Goal: Task Accomplishment & Management: Use online tool/utility

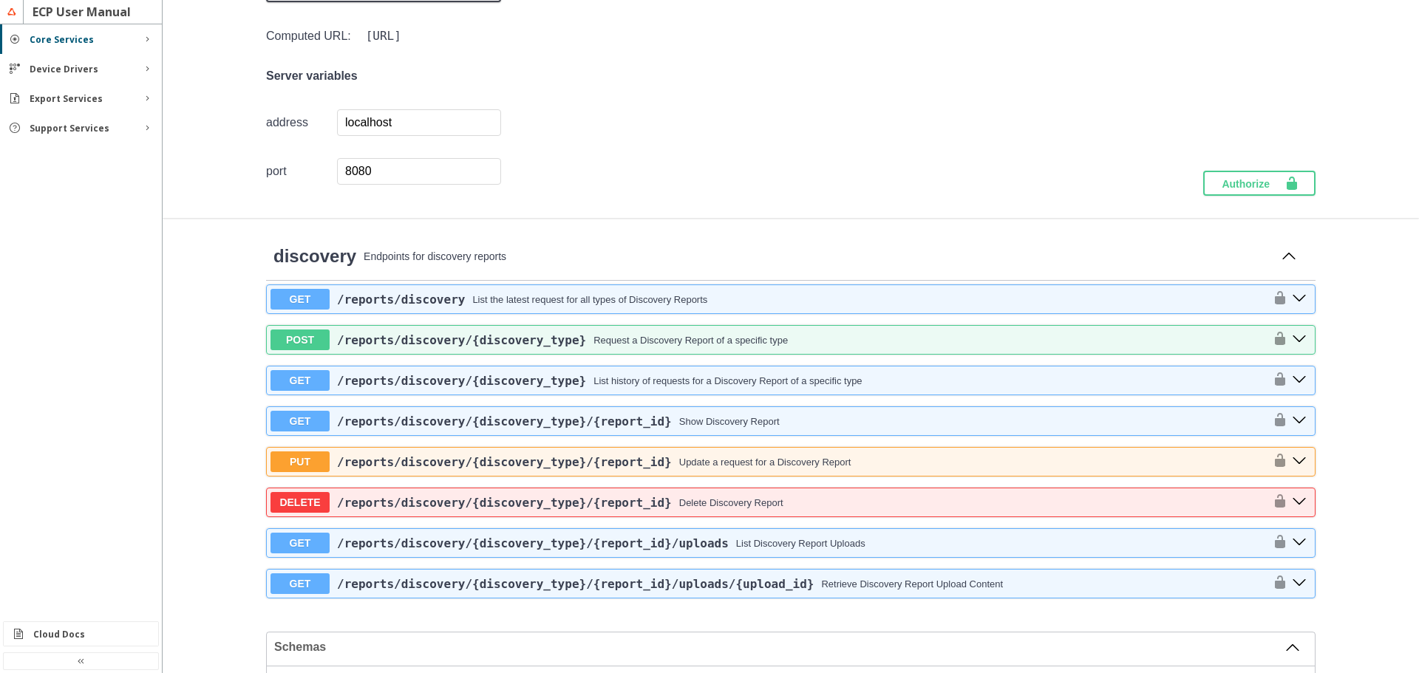
scroll to position [222, 0]
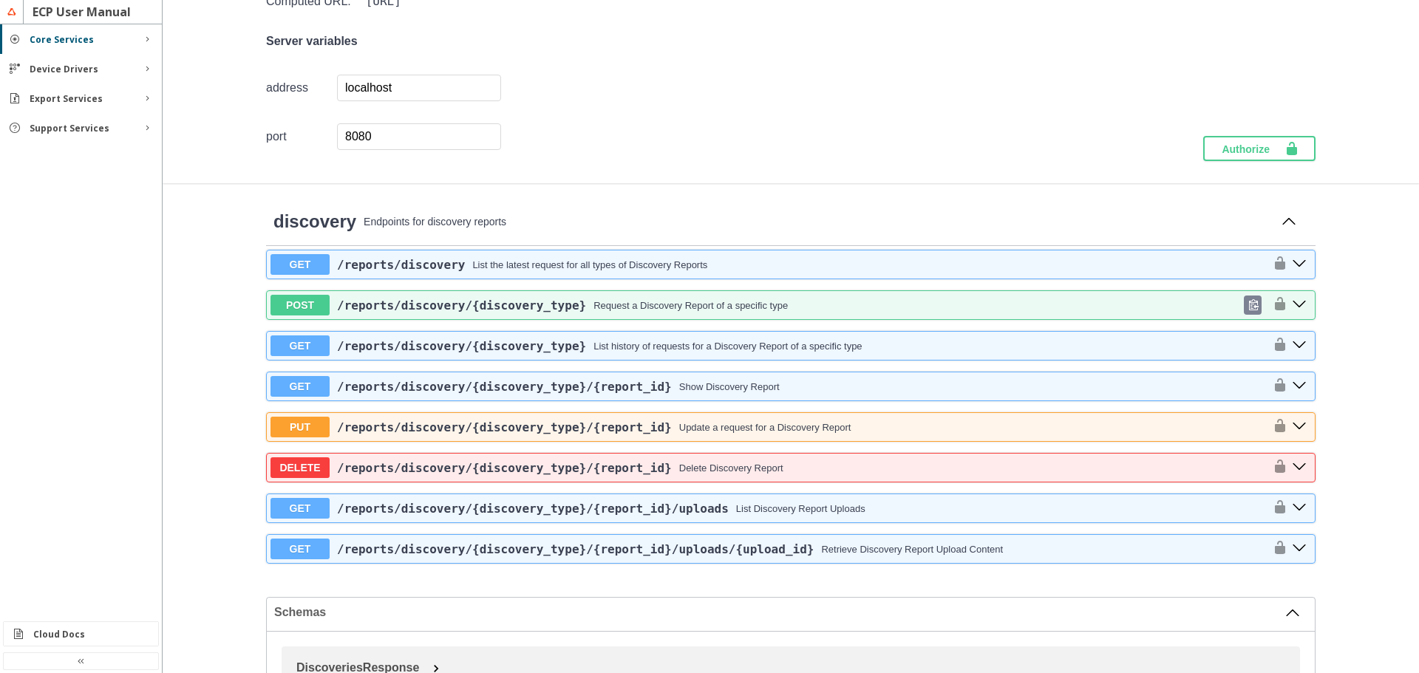
click at [379, 309] on span "/reports /discovery /{discovery_type}" at bounding box center [461, 306] width 249 height 14
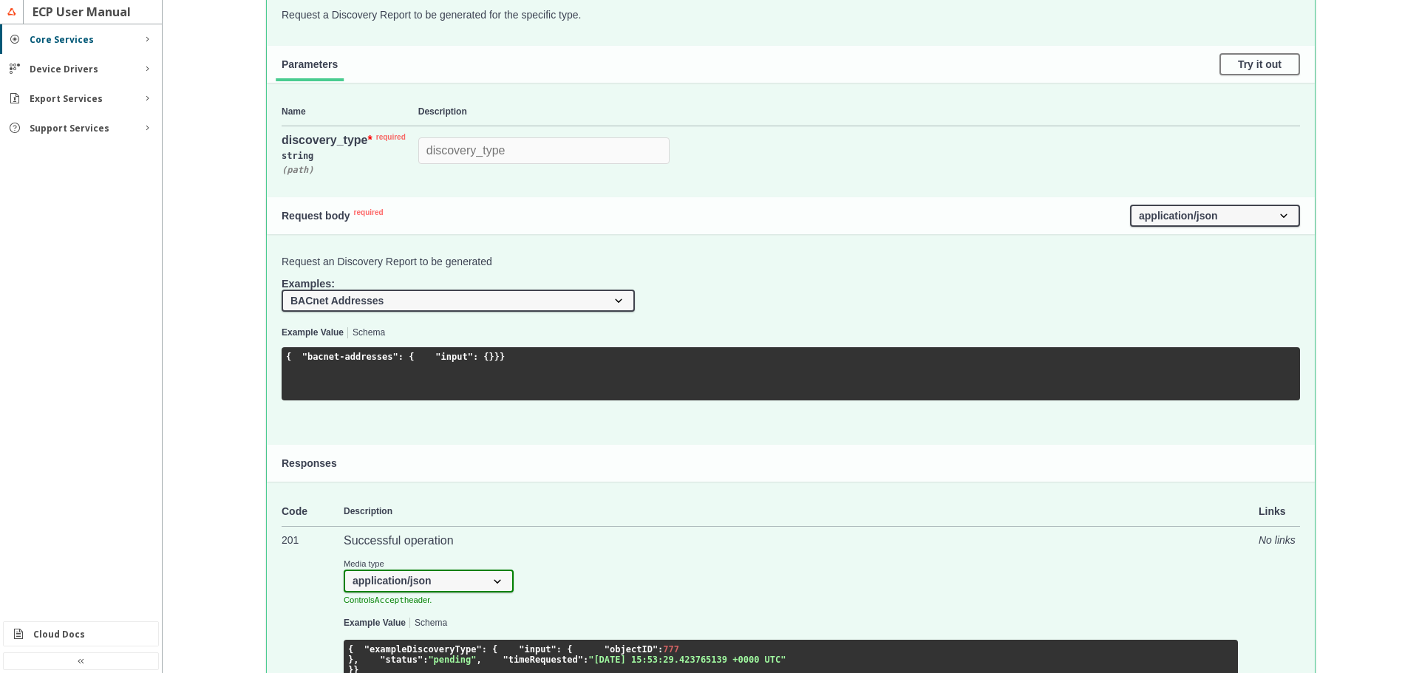
scroll to position [591, 0]
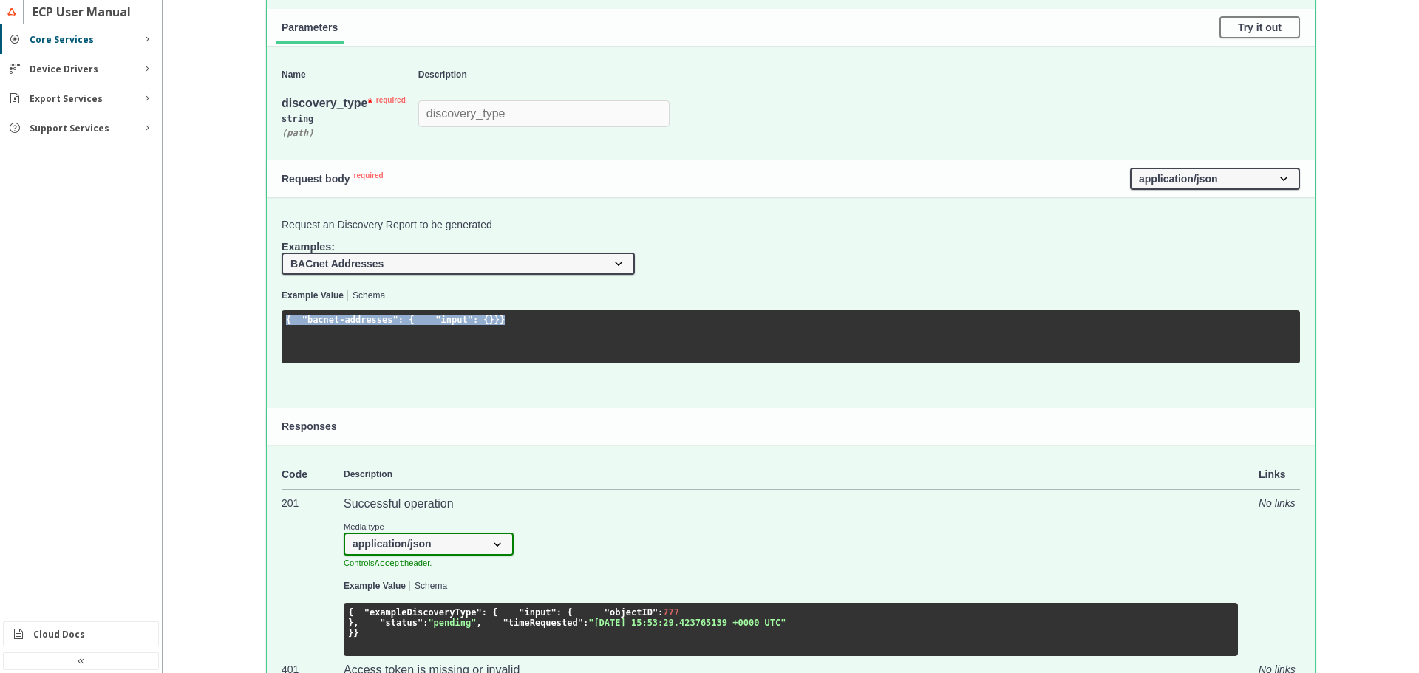
drag, startPoint x: 280, startPoint y: 322, endPoint x: 293, endPoint y: 370, distance: 49.7
click at [293, 364] on pre "{ "bacnet-addresses" : { "input" : {} } }" at bounding box center [791, 336] width 1018 height 53
click at [346, 268] on select "BACnet Addresses BACnet Data Point Instances for Device OPC-UA Find Servers usi…" at bounding box center [458, 264] width 353 height 22
click at [282, 253] on select "BACnet Addresses BACnet Data Point Instances for Device OPC-UA Find Servers usi…" at bounding box center [458, 264] width 353 height 22
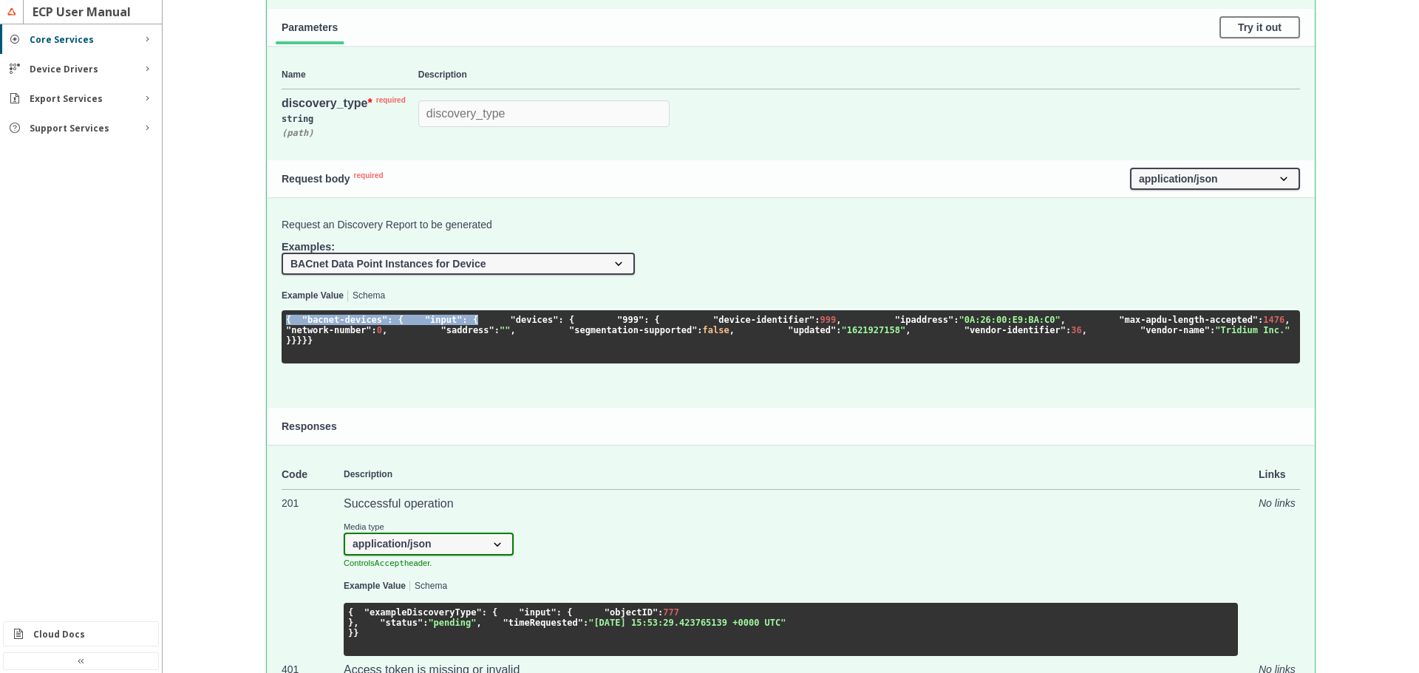
click at [382, 256] on select "BACnet Addresses BACnet Data Point Instances for Device OPC-UA Find Servers usi…" at bounding box center [458, 264] width 353 height 22
select select "bacnet_addresses"
click at [282, 253] on select "BACnet Addresses BACnet Data Point Instances for Device OPC-UA Find Servers usi…" at bounding box center [458, 264] width 353 height 22
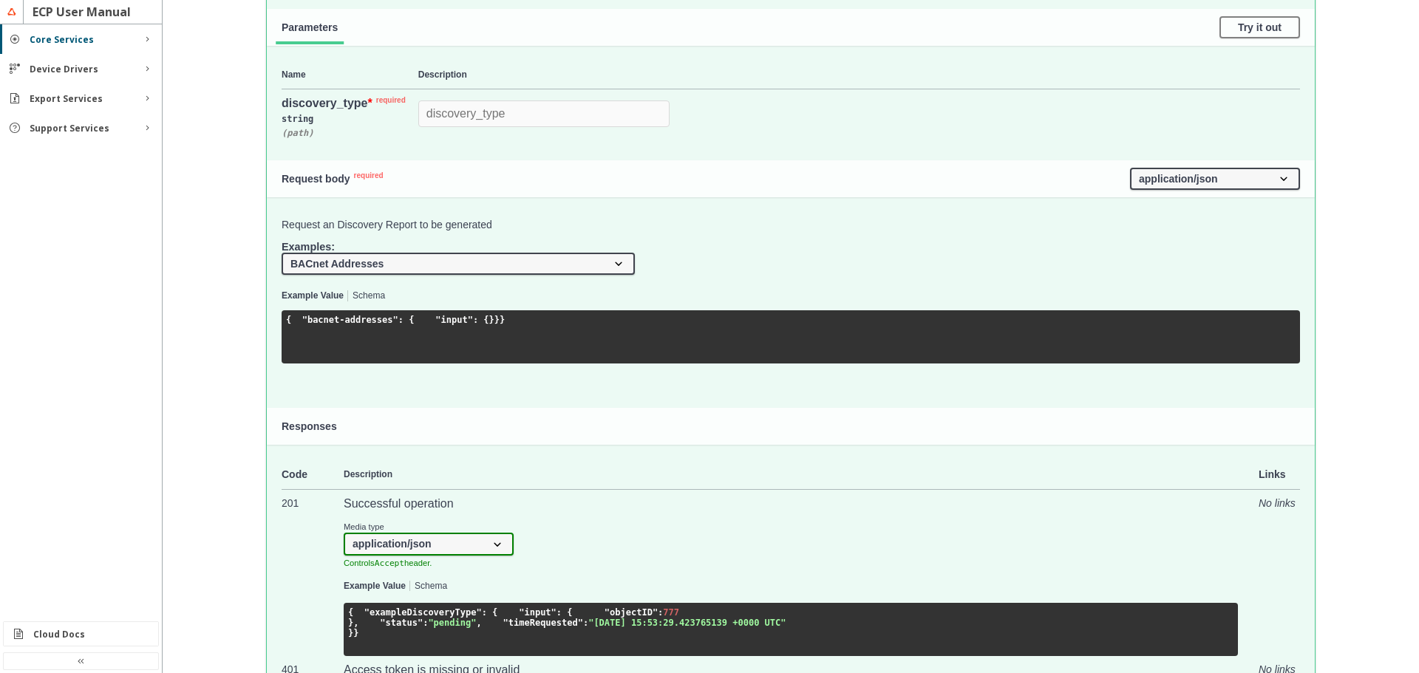
click at [310, 352] on pre "{ "bacnet-addresses" : { "input" : {} } }" at bounding box center [791, 336] width 1018 height 53
drag, startPoint x: 290, startPoint y: 360, endPoint x: 273, endPoint y: 327, distance: 36.7
click at [273, 327] on div "Request an Discovery Report to be generated Examples: BACnet Addresses BACnet D…" at bounding box center [791, 285] width 1048 height 177
copy code ""bacnet-addresses" : { "input" : {} } }"
click at [296, 348] on pre "{ "bacnet-addresses" : { "input" : {} } }" at bounding box center [791, 336] width 1018 height 53
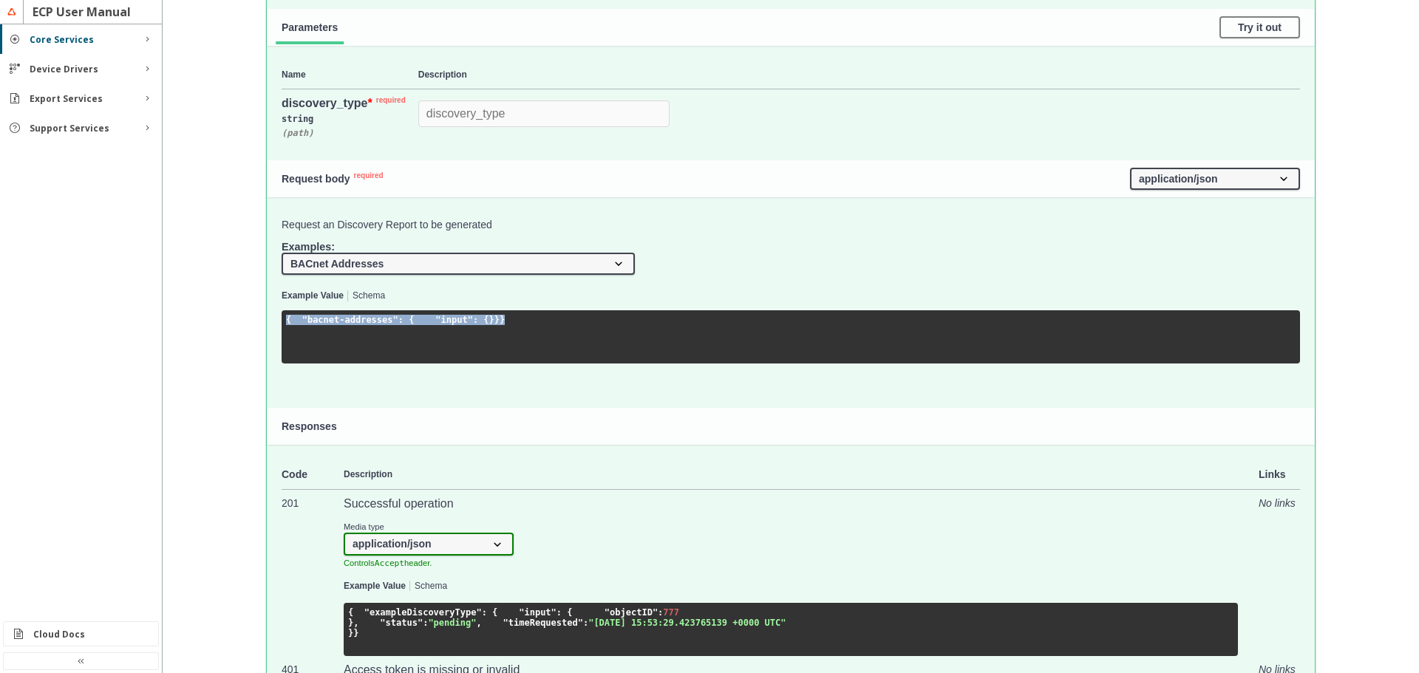
drag, startPoint x: 284, startPoint y: 363, endPoint x: 271, endPoint y: 313, distance: 51.3
click at [271, 313] on div "Request an Discovery Report to be generated Examples: BACnet Addresses BACnet D…" at bounding box center [791, 285] width 1048 height 177
copy code "{ "bacnet-addresses" : { "input" : {} } }"
